Goal: Transaction & Acquisition: Book appointment/travel/reservation

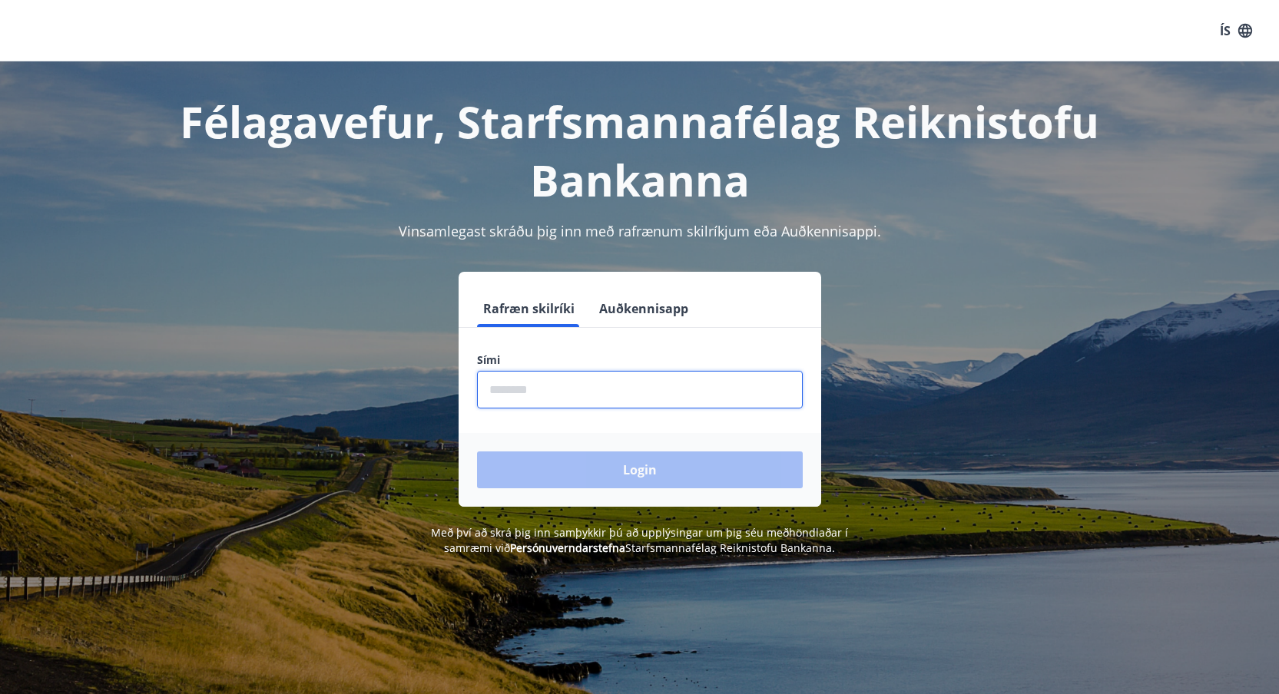
click at [594, 395] on input "phone" at bounding box center [640, 390] width 326 height 38
type input "********"
click at [477, 452] on button "Login" at bounding box center [640, 470] width 326 height 37
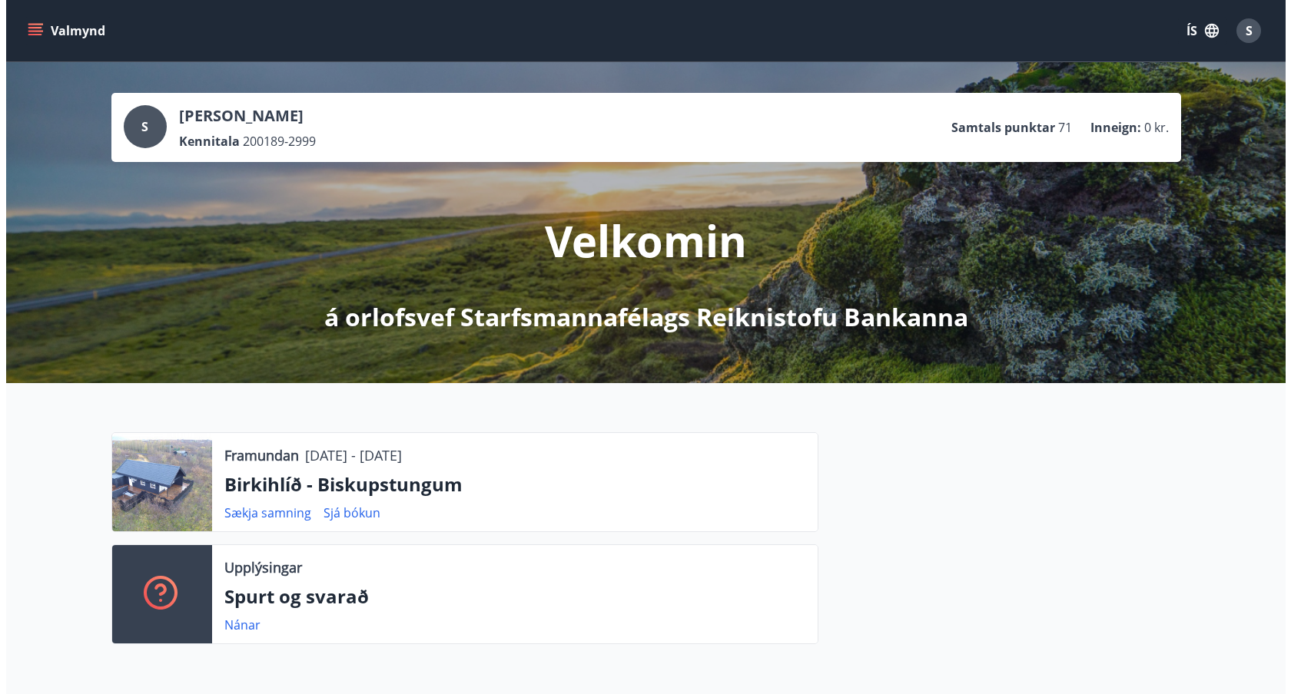
scroll to position [121, 0]
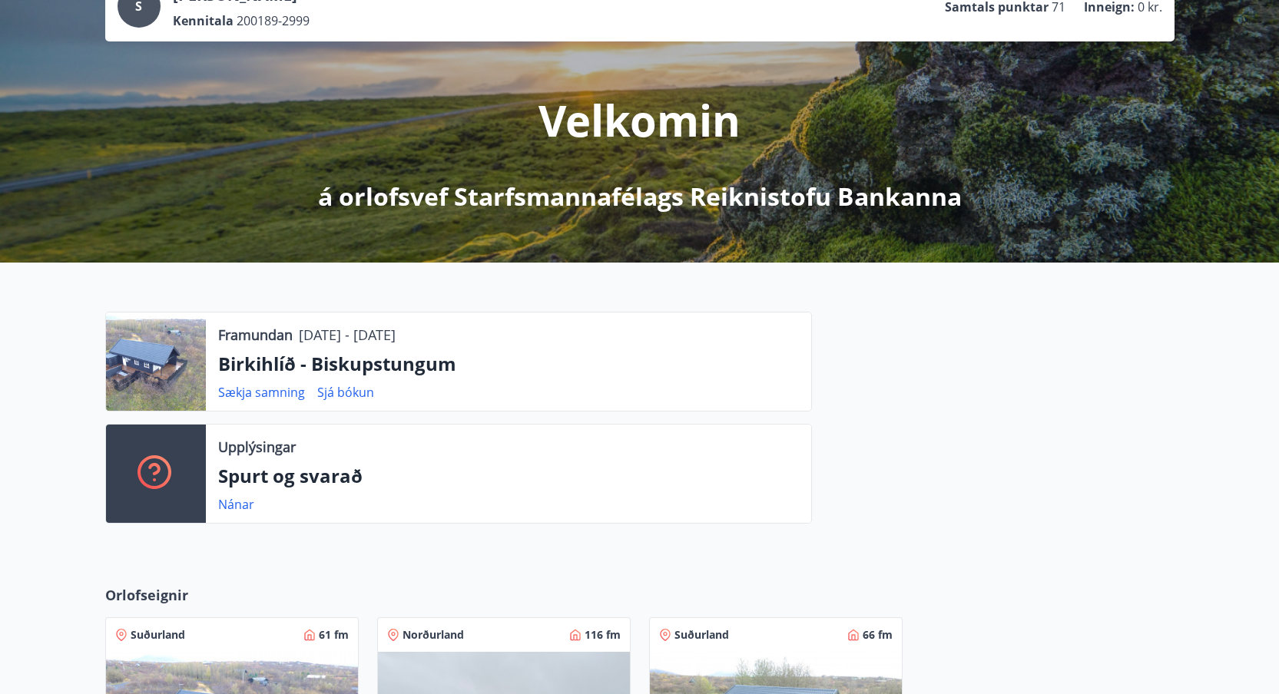
click at [279, 375] on p "Birkihlíð - Biskupstungum" at bounding box center [508, 364] width 581 height 26
click at [197, 361] on div at bounding box center [156, 362] width 100 height 98
click at [287, 374] on p "Birkihlíð - Biskupstungum" at bounding box center [508, 364] width 581 height 26
click at [340, 393] on link "Sjá bókun" at bounding box center [345, 392] width 57 height 17
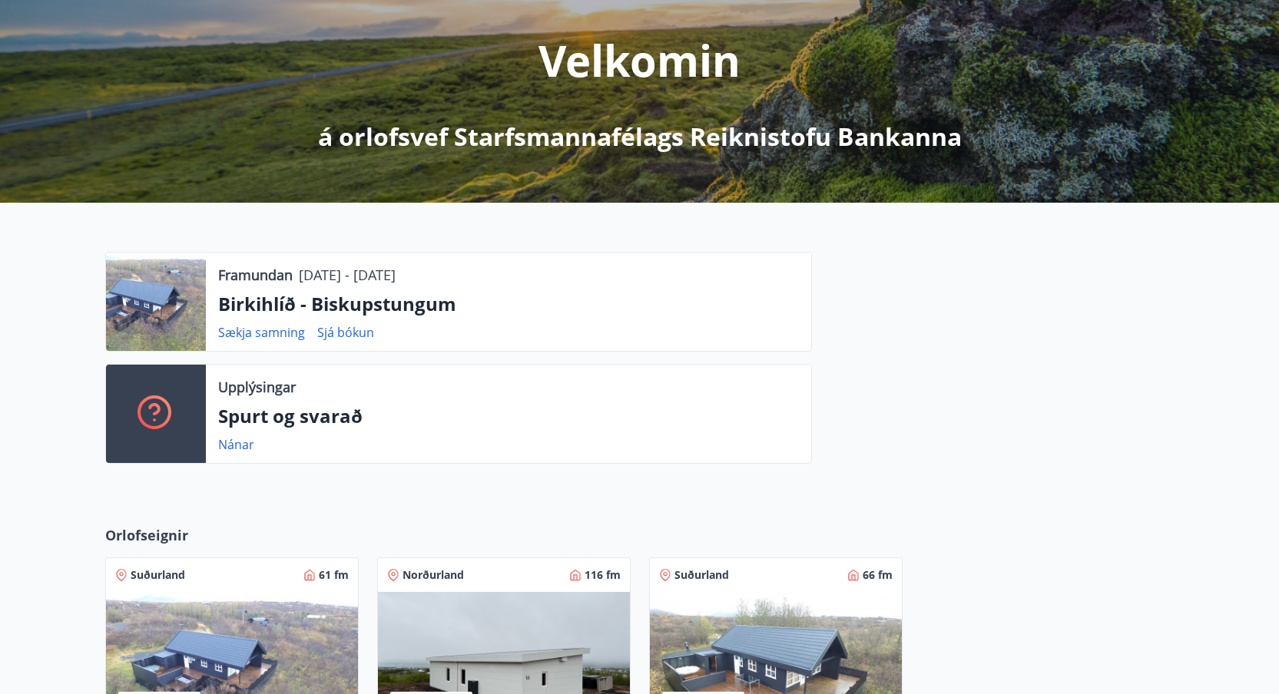
scroll to position [324, 0]
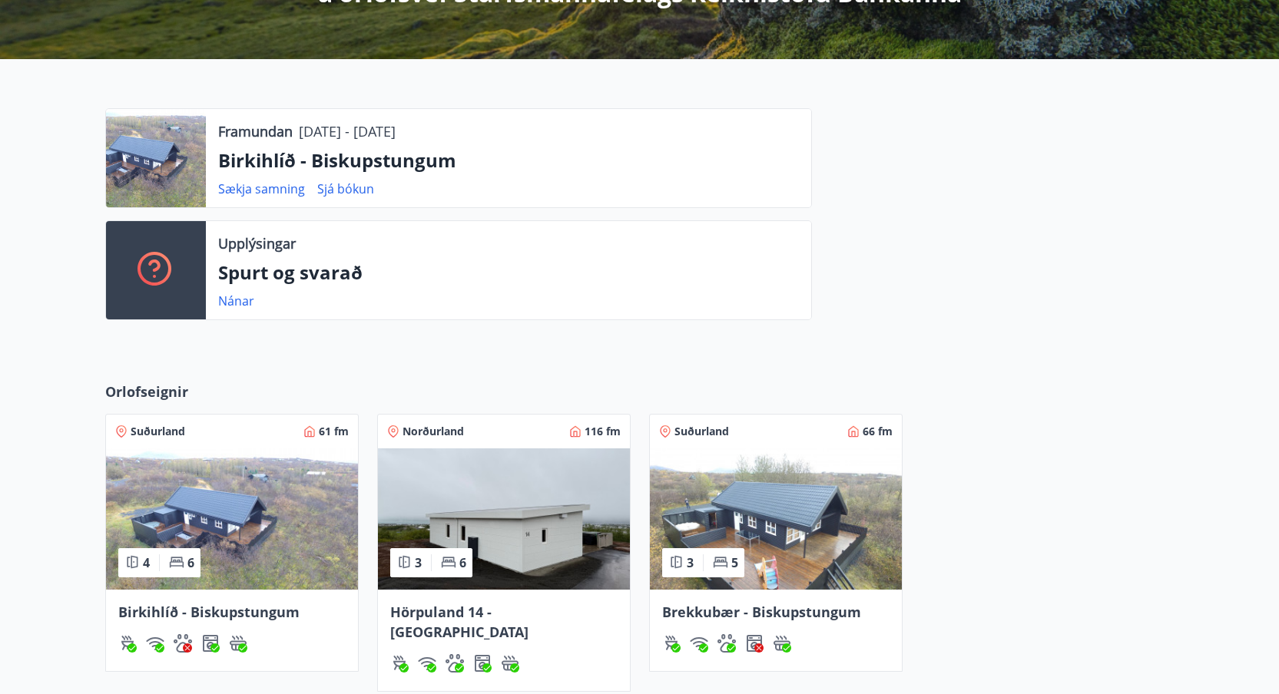
click at [265, 544] on img at bounding box center [232, 519] width 252 height 141
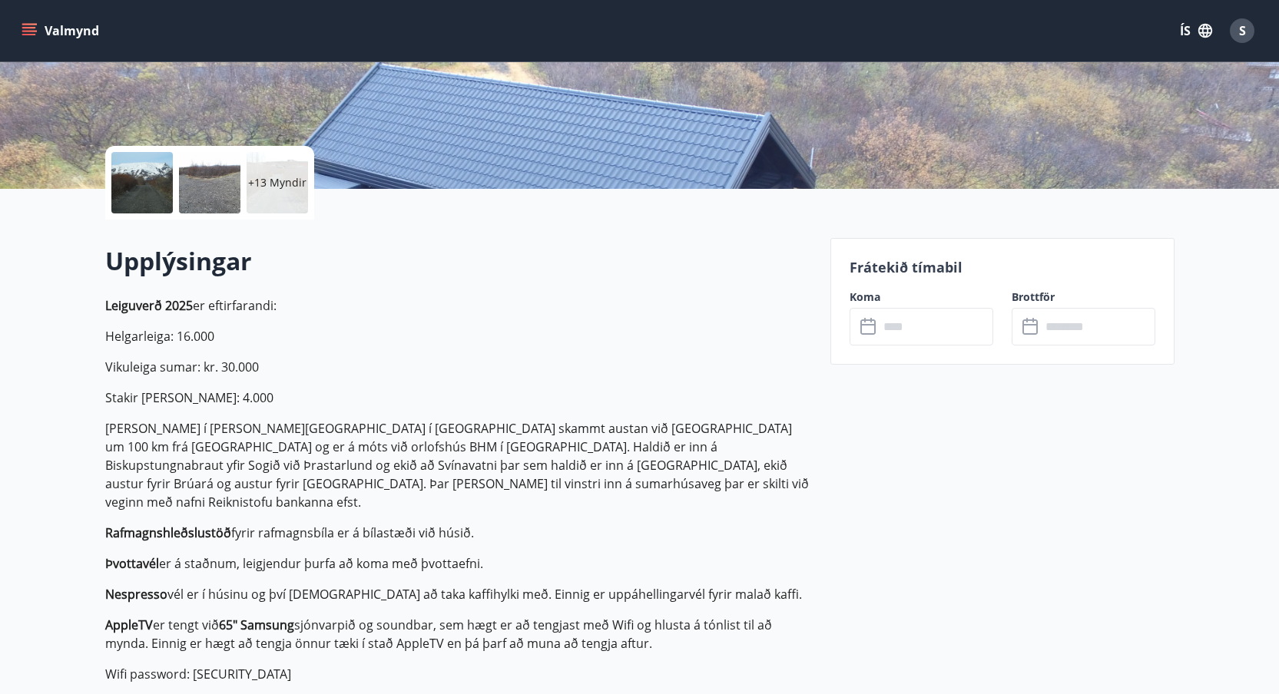
scroll to position [360, 0]
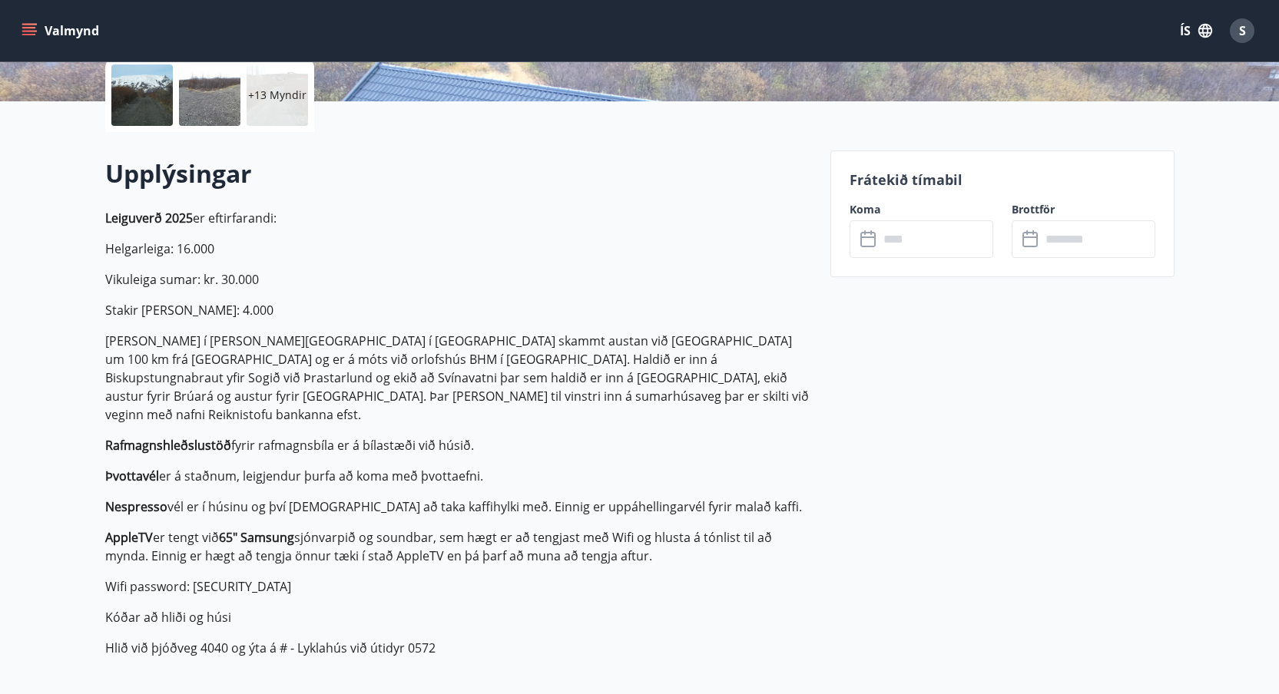
click at [552, 326] on p "Leiguverð 2025 er eftirfarandi: Helgarleiga: 16.000 Vikuleiga sumar: kr. 30.000…" at bounding box center [458, 433] width 707 height 449
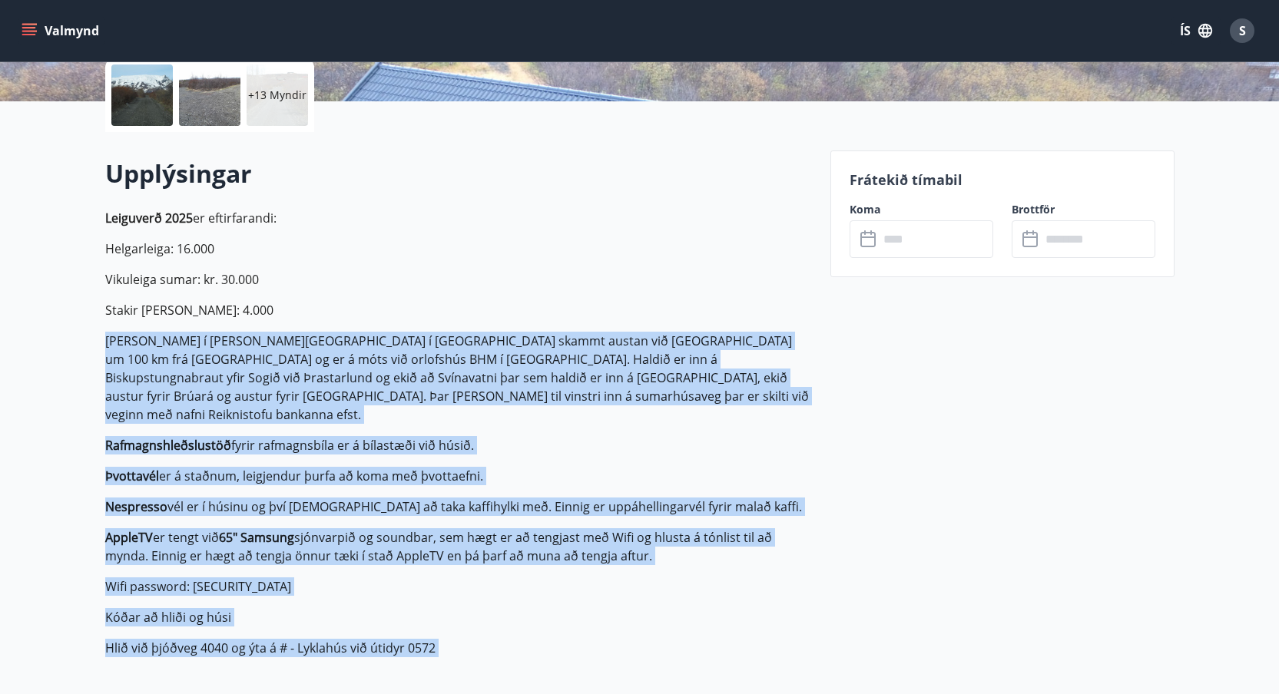
drag, startPoint x: 552, startPoint y: 326, endPoint x: 529, endPoint y: 628, distance: 302.9
click at [529, 628] on p "Leiguverð 2025 er eftirfarandi: Helgarleiga: 16.000 Vikuleiga sumar: kr. 30.000…" at bounding box center [458, 433] width 707 height 449
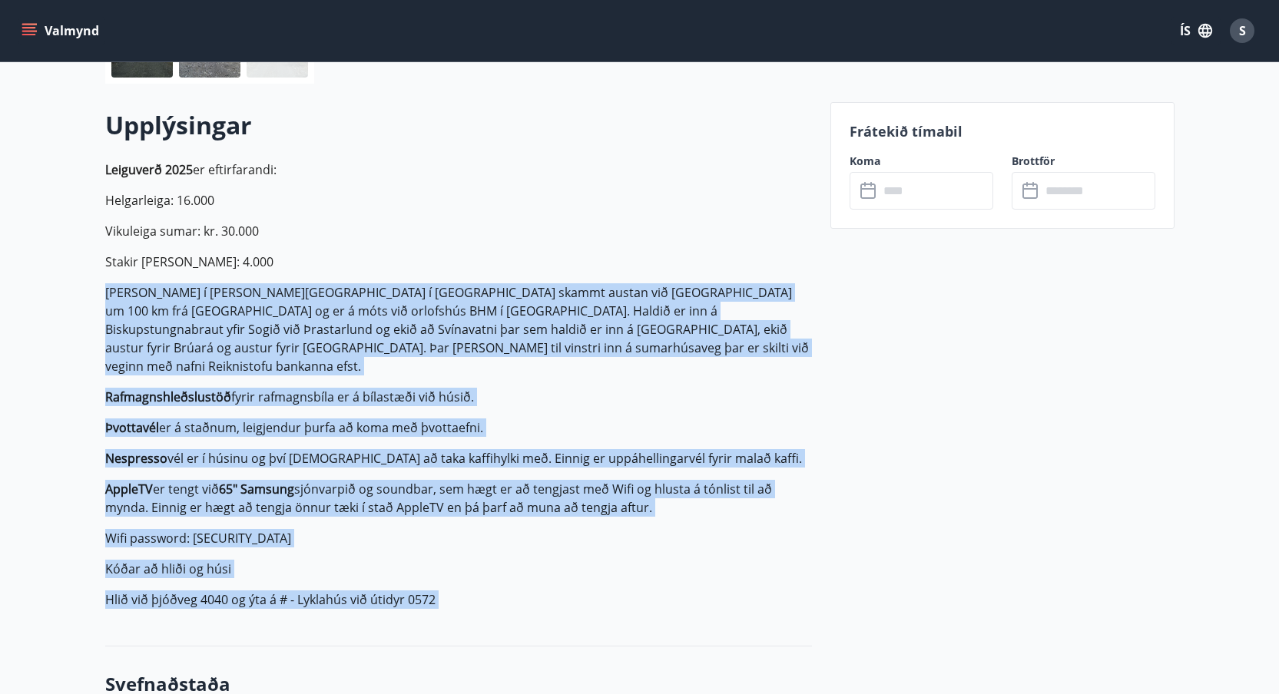
copy p "Lorem ip d sitam Cons-Adipis e Seddoeiusmodt incidi utlabo etd Magnaaliqu en 79…"
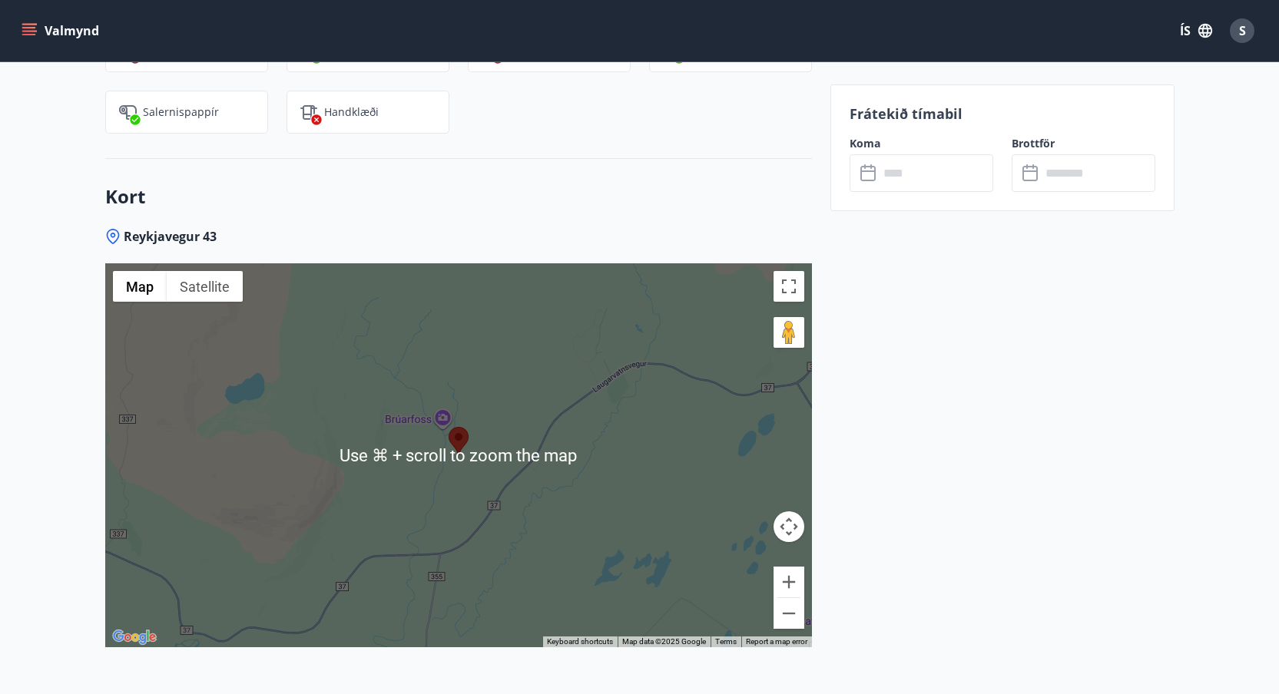
scroll to position [2522, 0]
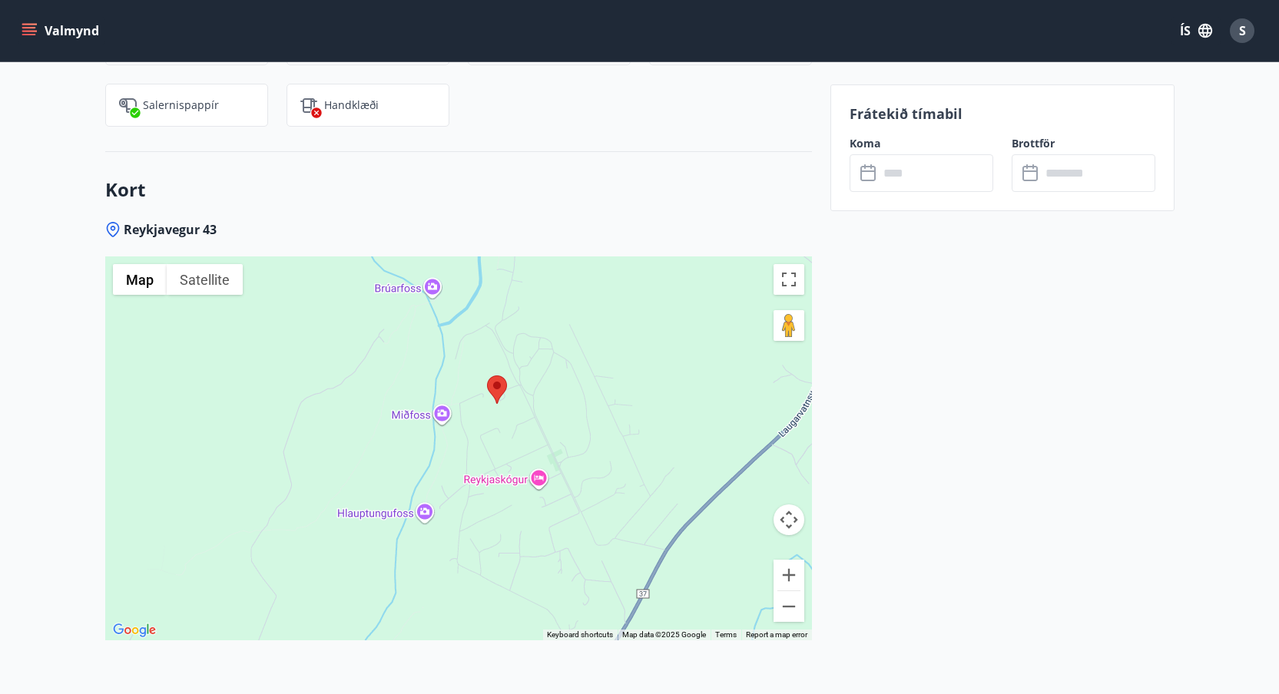
drag, startPoint x: 465, startPoint y: 487, endPoint x: 465, endPoint y: 357, distance: 129.8
click at [465, 357] on div at bounding box center [458, 449] width 707 height 384
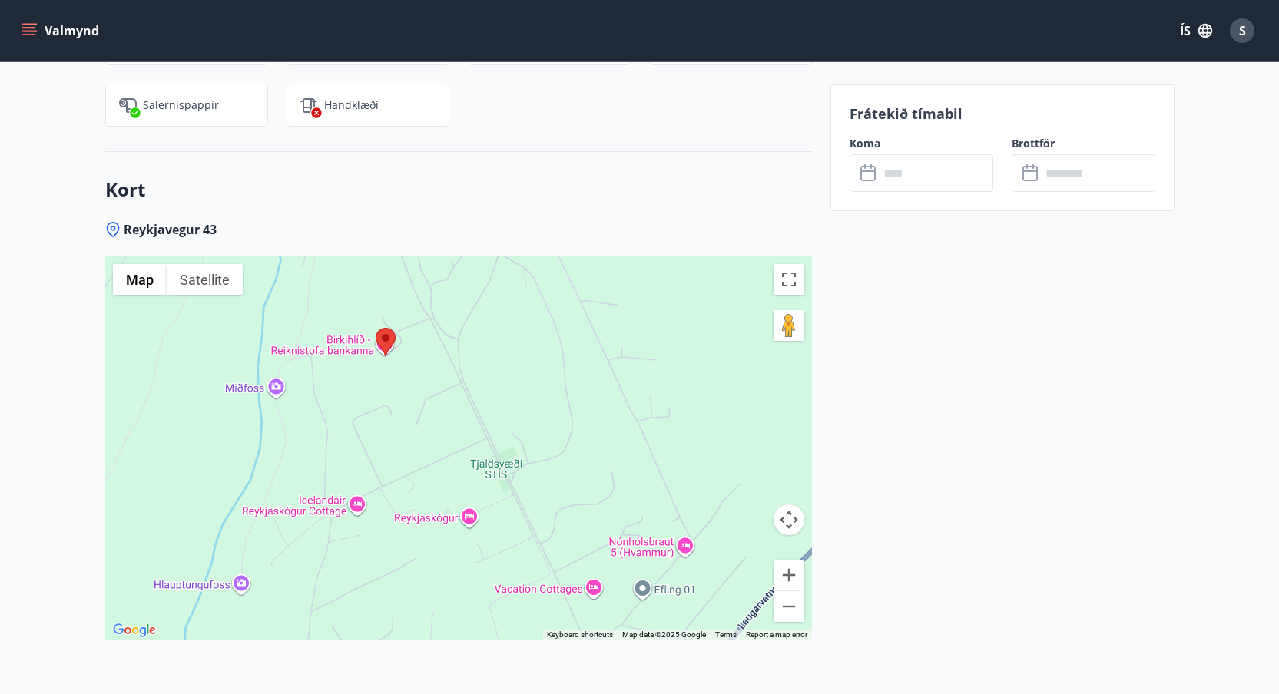
drag, startPoint x: 596, startPoint y: 420, endPoint x: 524, endPoint y: 351, distance: 100.0
click at [524, 351] on div at bounding box center [458, 449] width 707 height 384
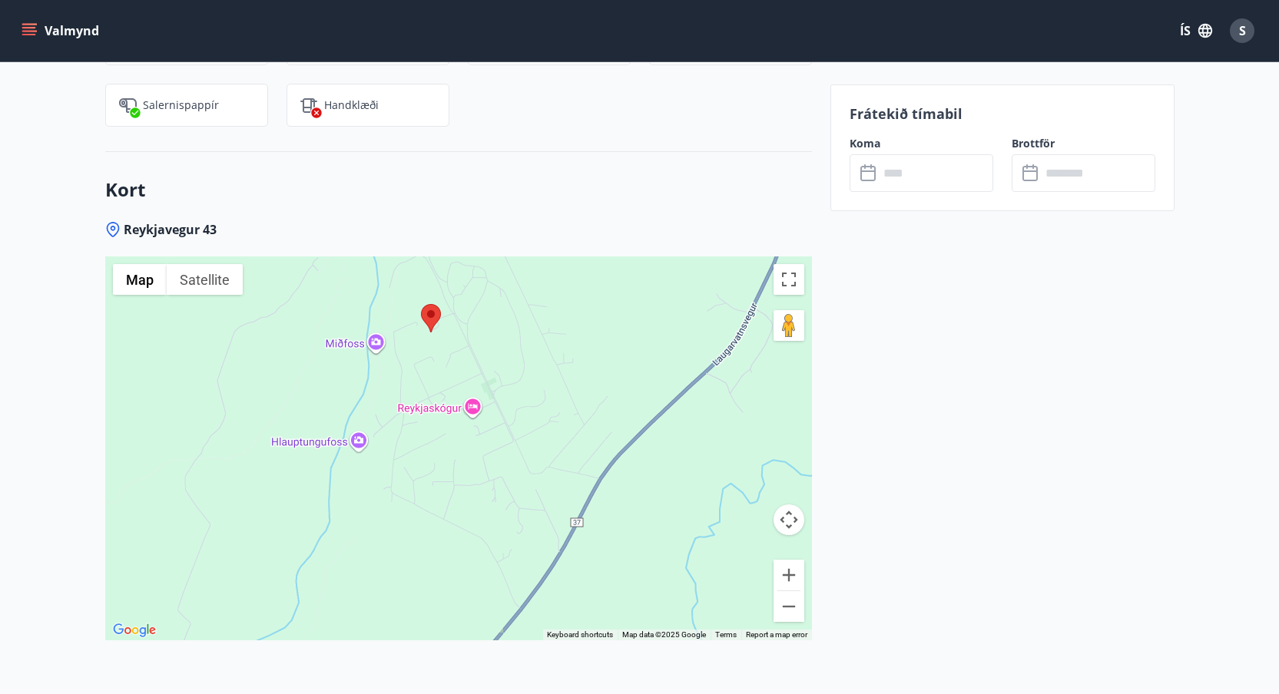
click at [495, 350] on div at bounding box center [458, 449] width 707 height 384
click at [786, 264] on button "Toggle fullscreen view" at bounding box center [789, 279] width 31 height 31
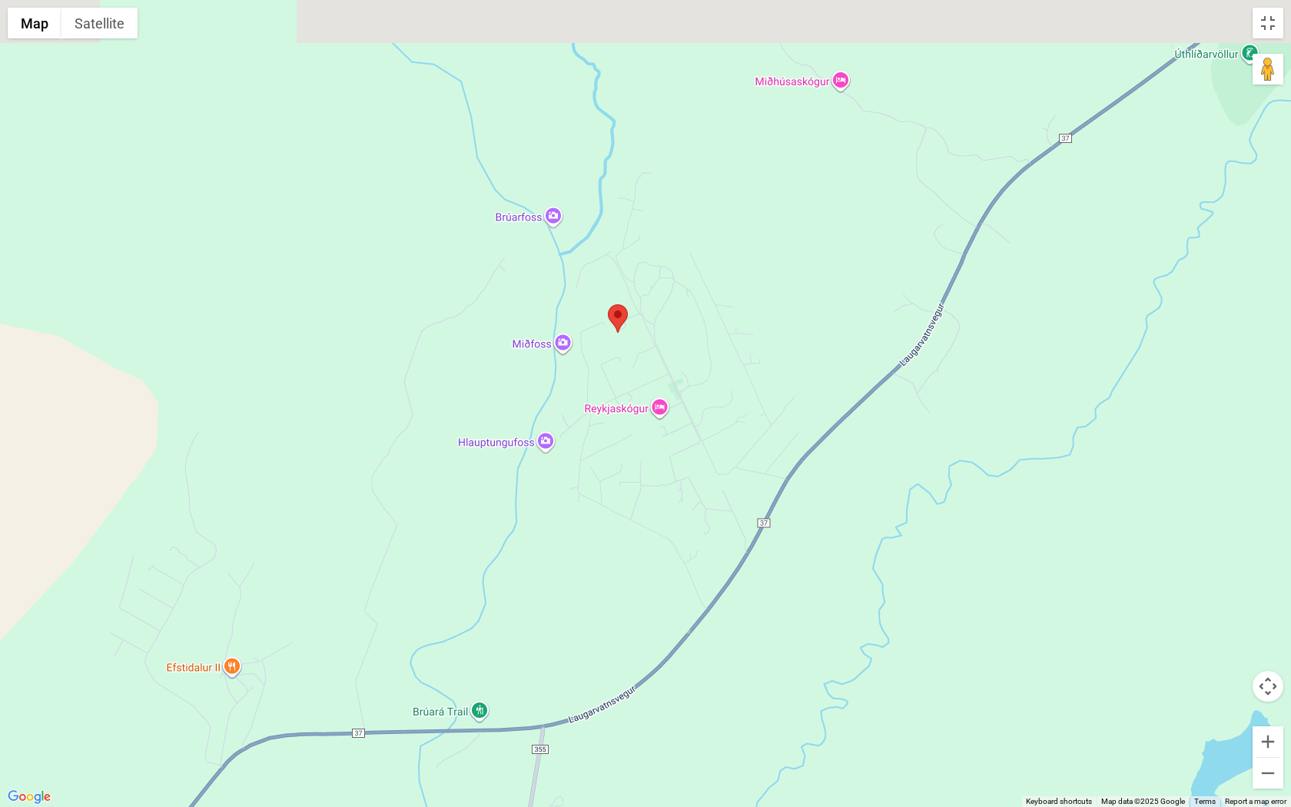
drag, startPoint x: 614, startPoint y: 369, endPoint x: 614, endPoint y: 419, distance: 49.9
click at [614, 419] on div at bounding box center [645, 403] width 1291 height 807
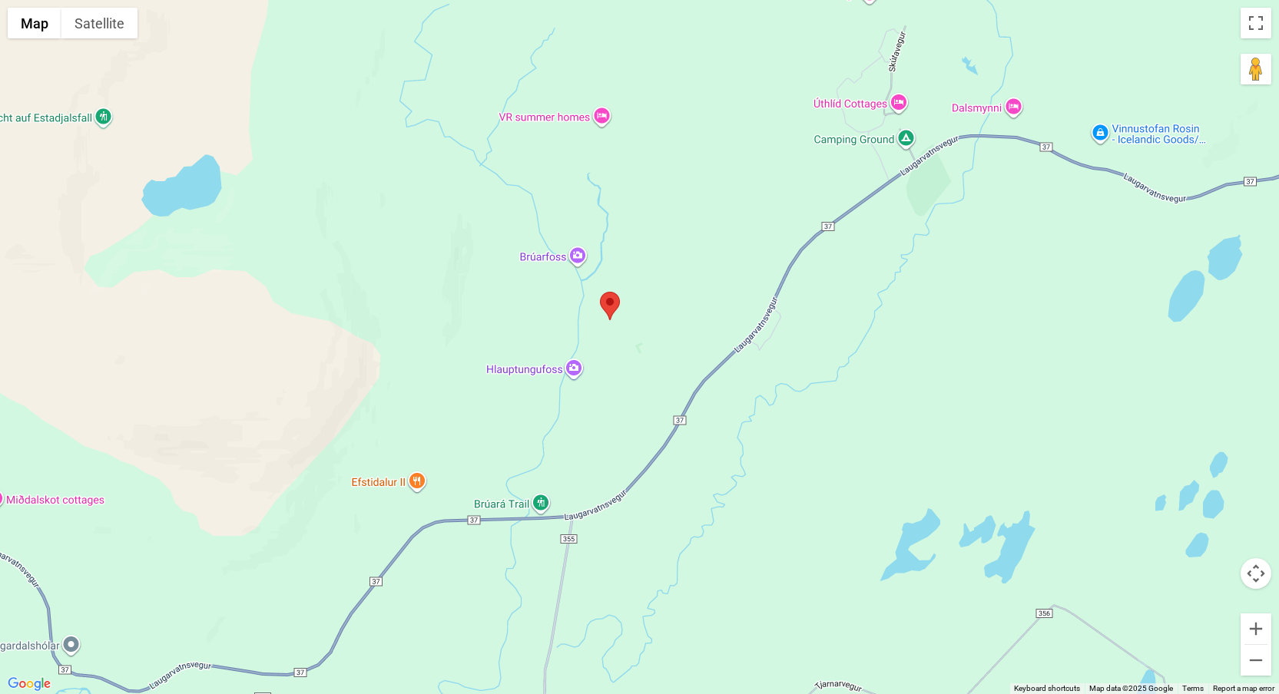
scroll to position [2508, 0]
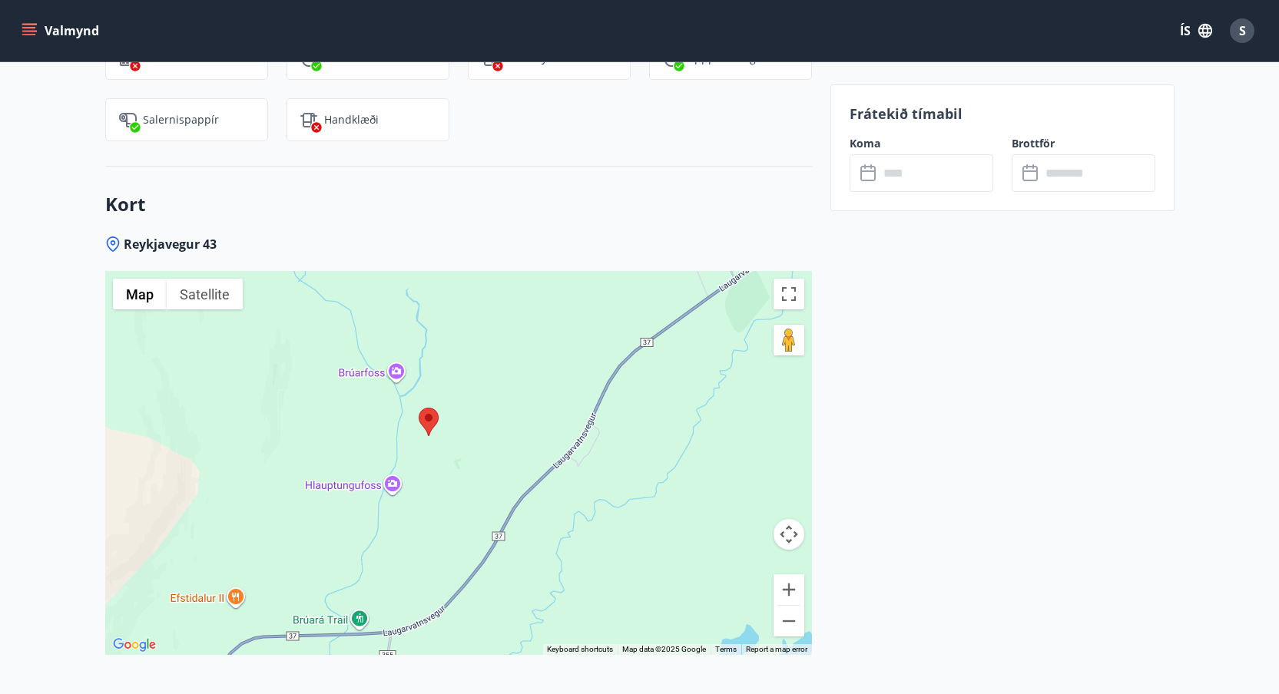
click at [174, 236] on span "Reykjavegur 43" at bounding box center [170, 244] width 93 height 17
drag, startPoint x: 174, startPoint y: 225, endPoint x: 220, endPoint y: 225, distance: 45.3
click at [220, 236] on div "Reykjavegur 43" at bounding box center [458, 244] width 707 height 17
copy div "Reykjavegur 43"
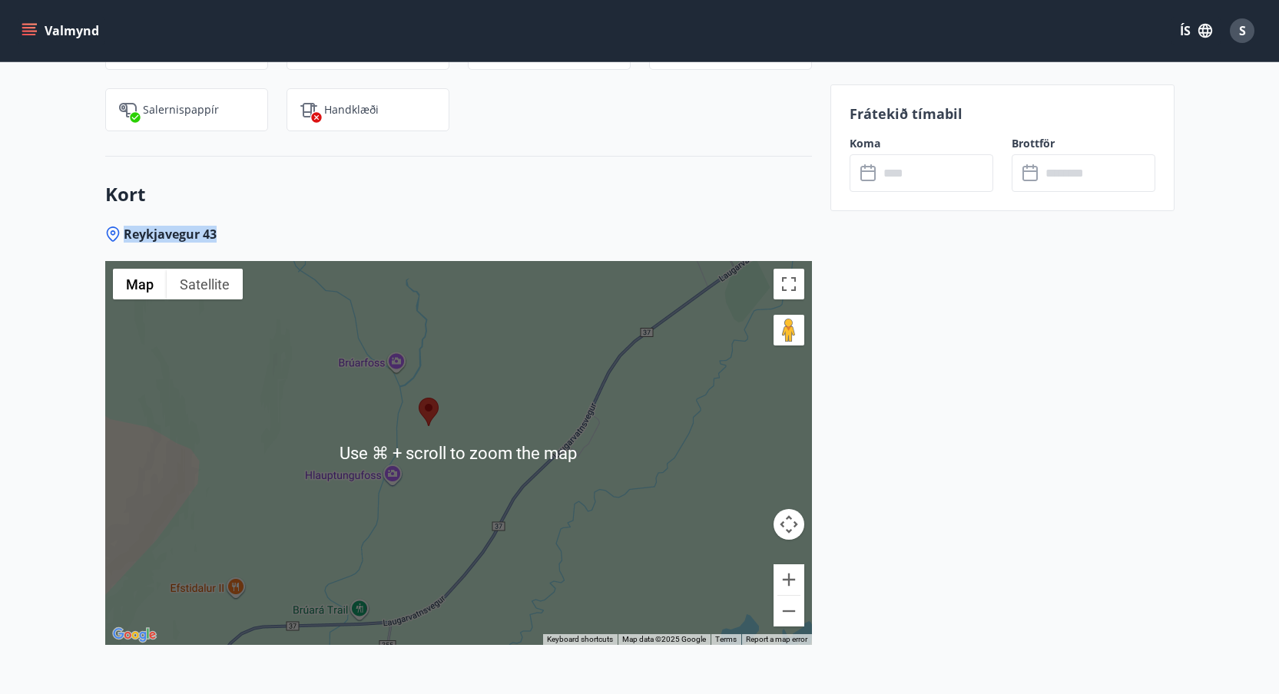
scroll to position [2537, 0]
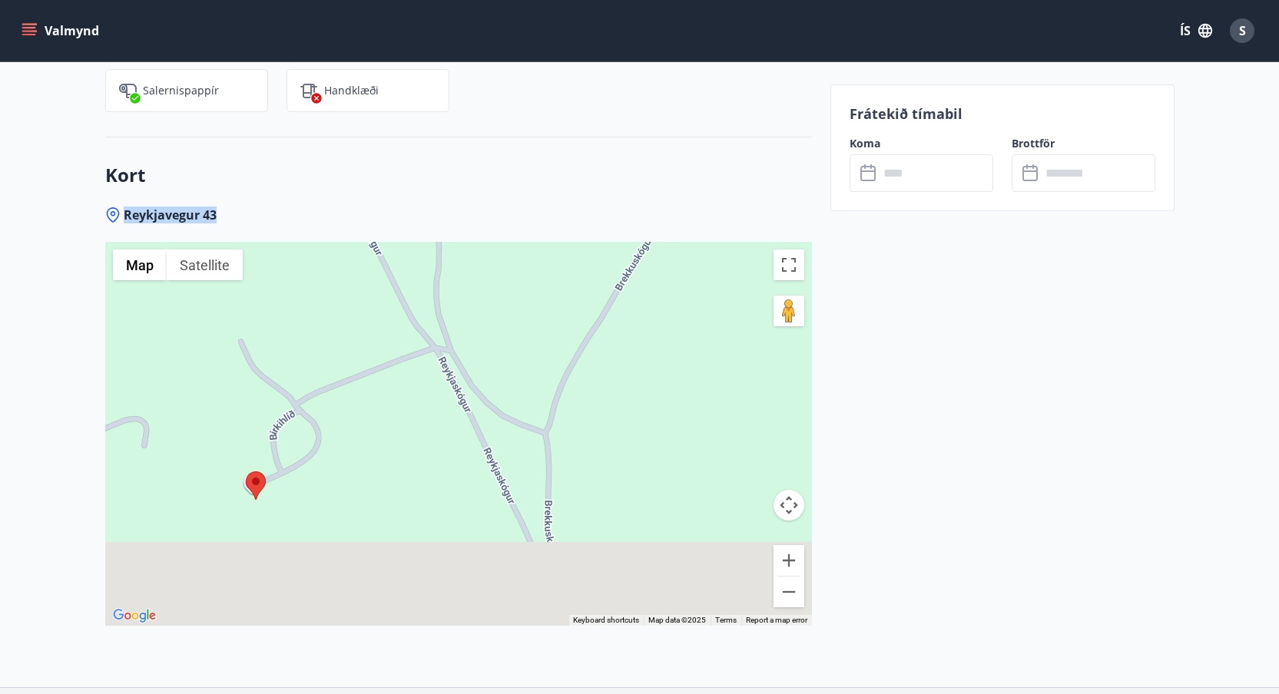
drag, startPoint x: 411, startPoint y: 445, endPoint x: 551, endPoint y: 234, distance: 253.3
click at [551, 242] on div at bounding box center [458, 434] width 707 height 384
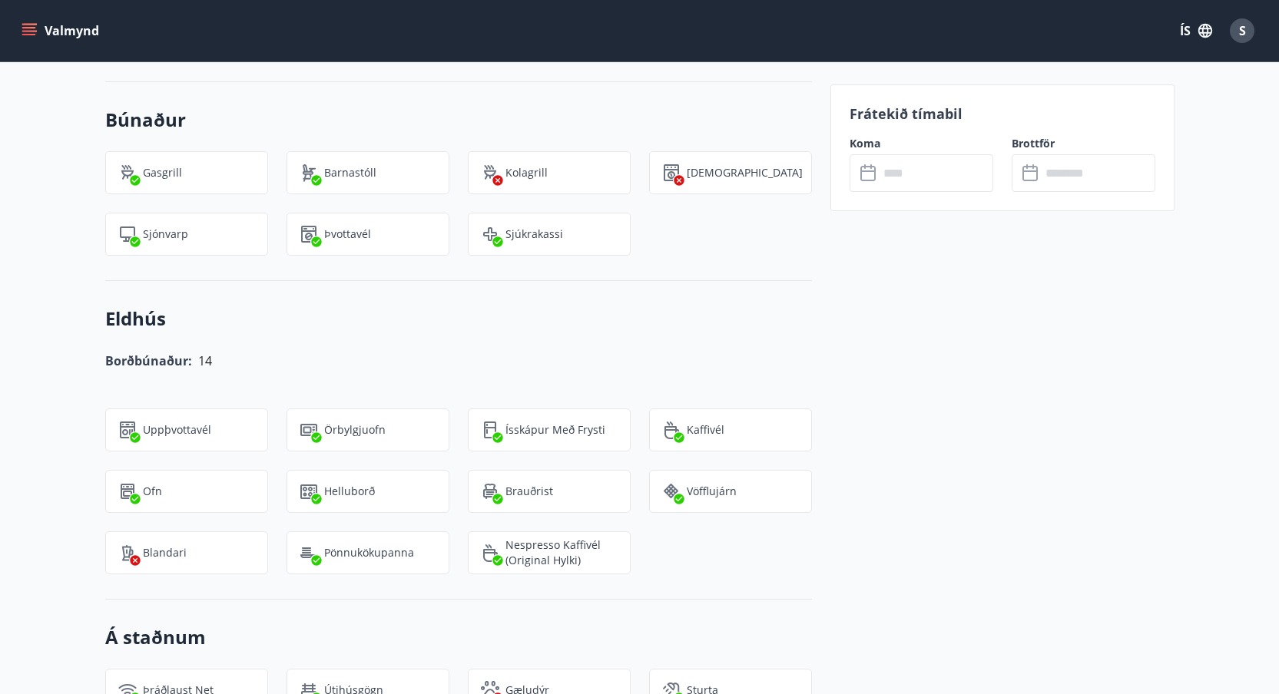
scroll to position [2103, 0]
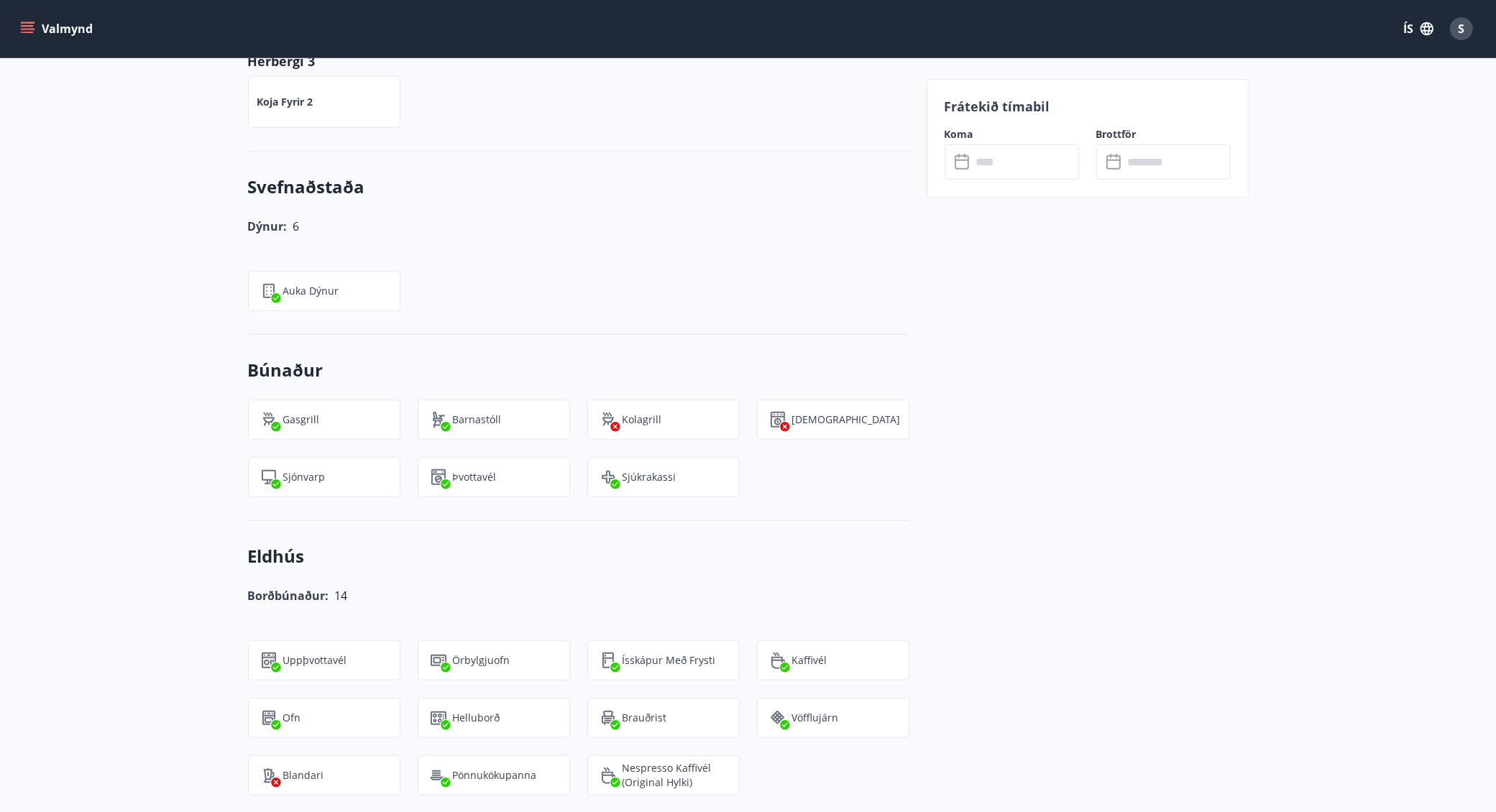
scroll to position [1347, 0]
